Goal: Navigation & Orientation: Find specific page/section

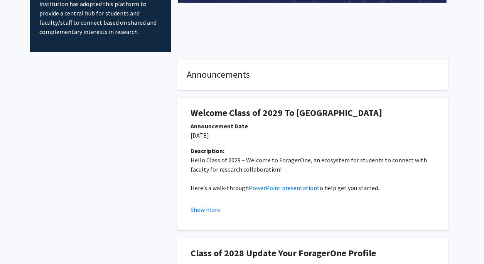
scroll to position [81, 0]
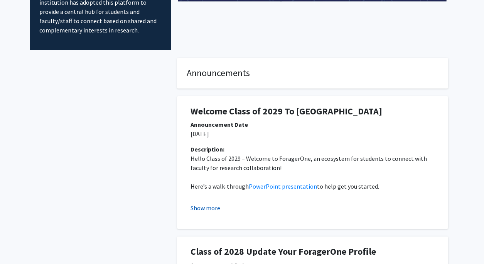
click at [218, 206] on button "Show more" at bounding box center [206, 207] width 30 height 9
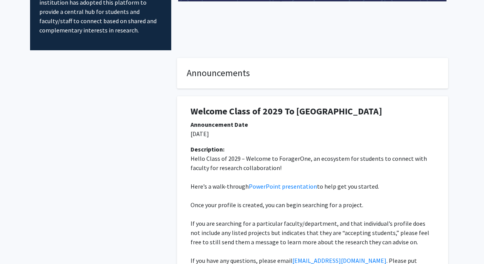
scroll to position [0, 0]
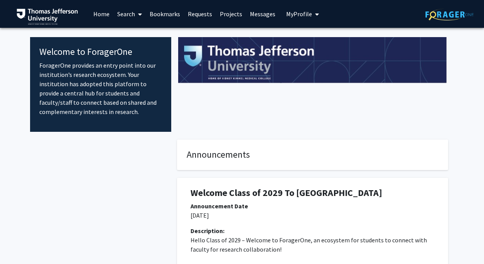
click at [299, 17] on span "My Profile" at bounding box center [299, 14] width 26 height 8
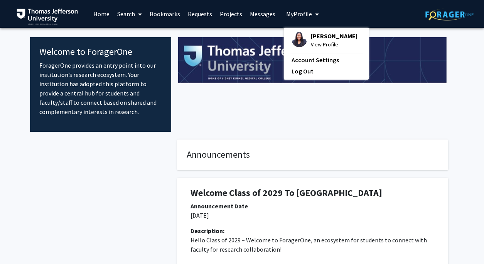
click at [311, 34] on span "[PERSON_NAME]" at bounding box center [334, 36] width 47 height 8
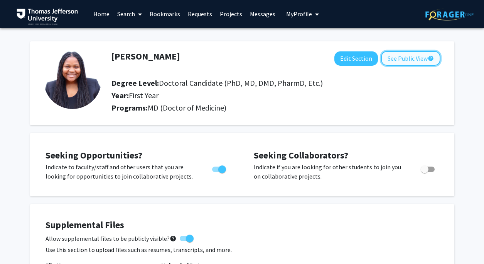
click at [392, 60] on button "See Public View help" at bounding box center [410, 58] width 59 height 15
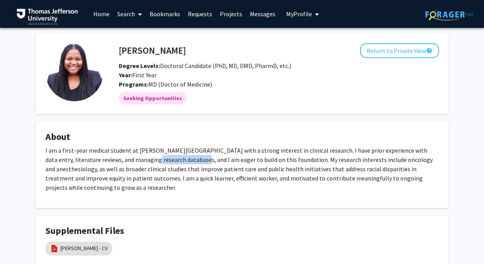
drag, startPoint x: 179, startPoint y: 159, endPoint x: 131, endPoint y: 159, distance: 47.8
click at [131, 159] on p "I am a first-year medical student at [PERSON_NAME][GEOGRAPHIC_DATA] with a stro…" at bounding box center [243, 168] width 394 height 46
copy p "research databases"
click at [225, 96] on div "Seeking Opportunities" at bounding box center [278, 97] width 323 height 15
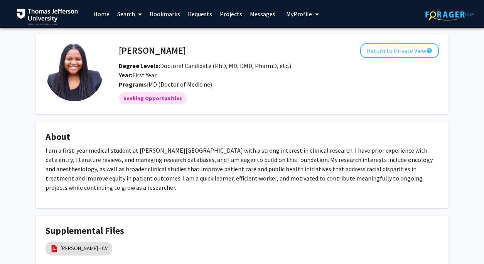
click at [225, 182] on p "I am a first-year medical student at [PERSON_NAME][GEOGRAPHIC_DATA] with a stro…" at bounding box center [243, 168] width 394 height 46
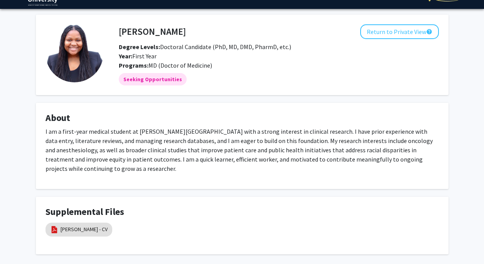
scroll to position [19, 0]
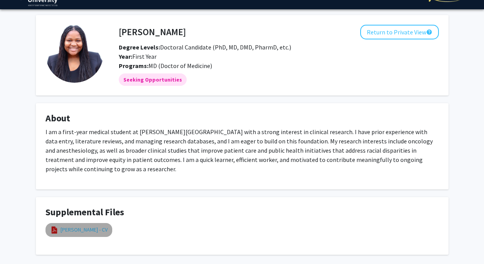
click at [100, 230] on link "[PERSON_NAME] - CV" at bounding box center [84, 229] width 47 height 8
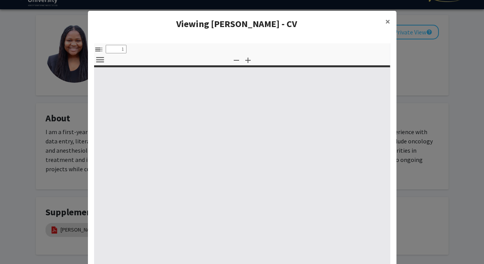
select select "custom"
type input "0"
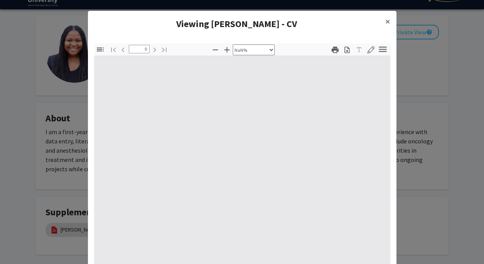
select select "auto"
type input "1"
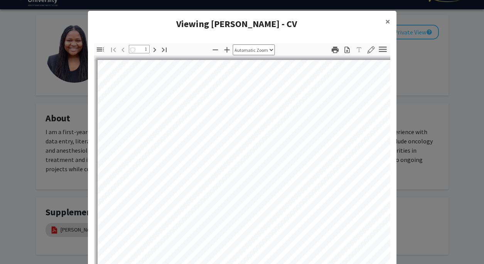
select select "custom"
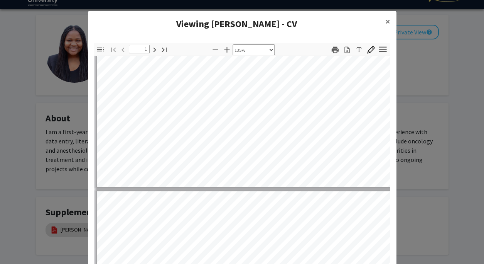
type input "2"
select select "custom"
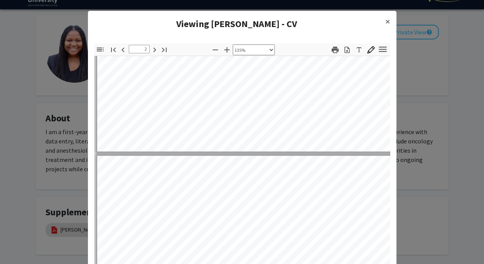
type input "1"
select select "custom"
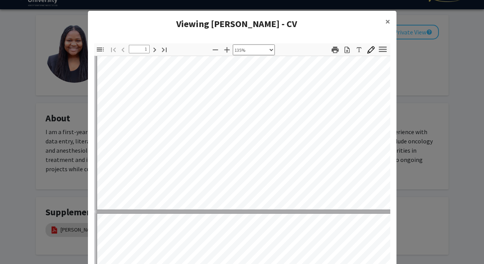
type input "2"
select select "custom"
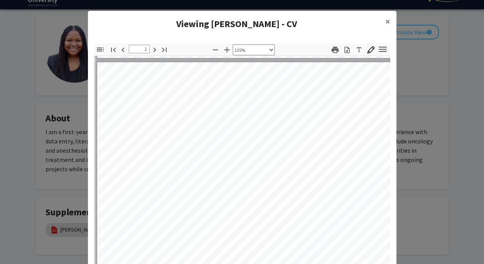
scroll to position [555, 0]
